Goal: Find specific page/section: Find specific page/section

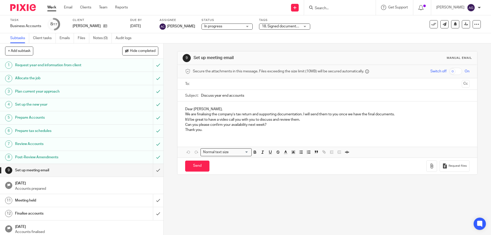
click at [352, 12] on div at bounding box center [340, 7] width 72 height 15
drag, startPoint x: 352, startPoint y: 12, endPoint x: 349, endPoint y: 8, distance: 5.3
click at [349, 8] on div at bounding box center [340, 7] width 72 height 15
click at [345, 7] on input "Search" at bounding box center [337, 8] width 46 height 5
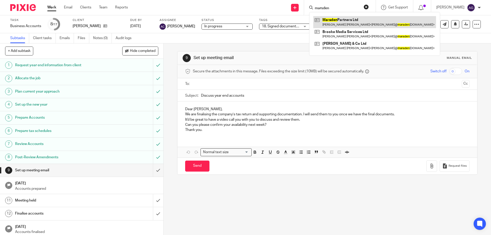
type input "marsden"
click at [341, 18] on link at bounding box center [374, 22] width 123 height 12
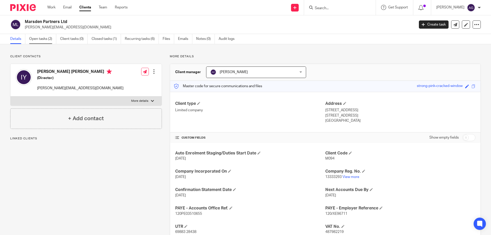
click at [40, 37] on link "Open tasks (2)" at bounding box center [42, 39] width 27 height 10
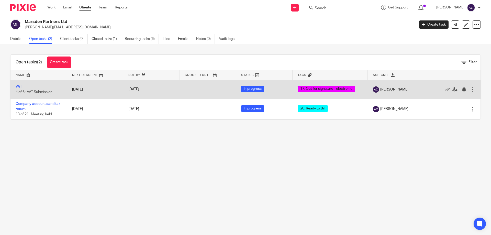
click at [22, 86] on link "VAT" at bounding box center [19, 87] width 6 height 4
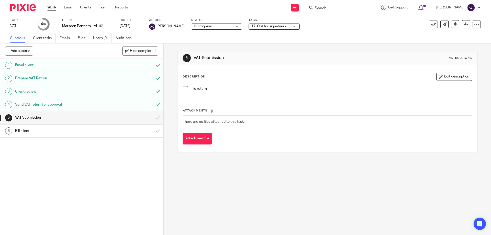
click at [265, 29] on span "17. Out for signature - electronic" at bounding box center [270, 26] width 38 height 5
drag, startPoint x: 245, startPoint y: 28, endPoint x: 236, endPoint y: 22, distance: 10.0
drag, startPoint x: 236, startPoint y: 22, endPoint x: 281, endPoint y: 23, distance: 44.2
